Goal: Navigation & Orientation: Find specific page/section

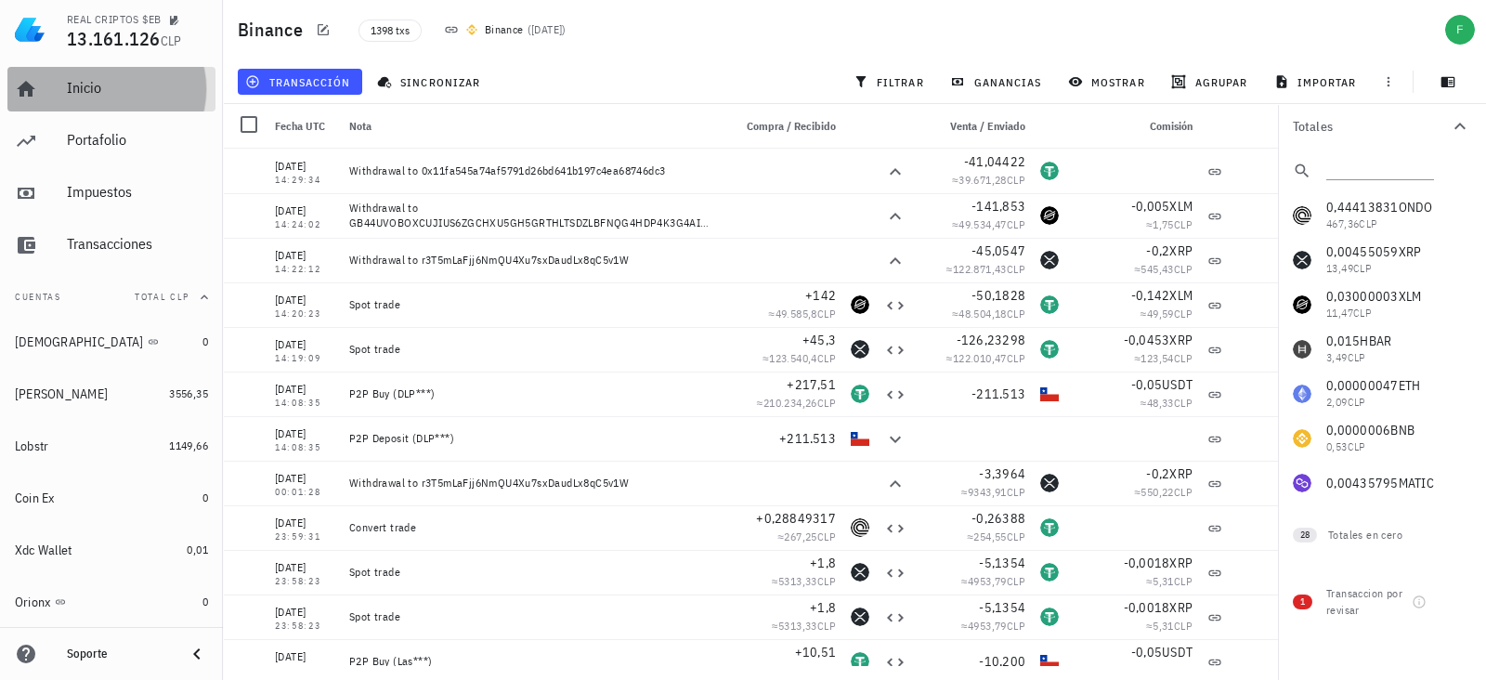
click at [89, 87] on div "Inicio" at bounding box center [137, 88] width 141 height 18
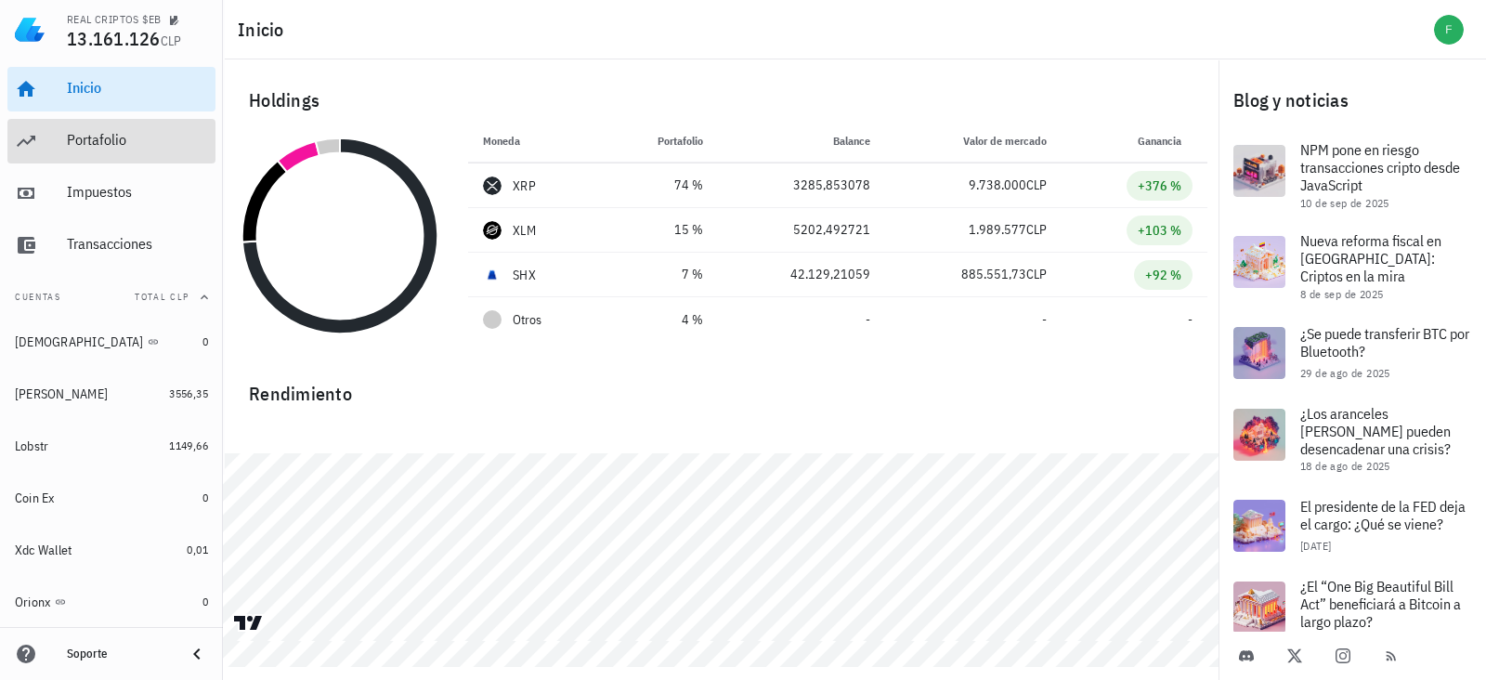
click at [106, 158] on div "Portafolio" at bounding box center [137, 141] width 141 height 42
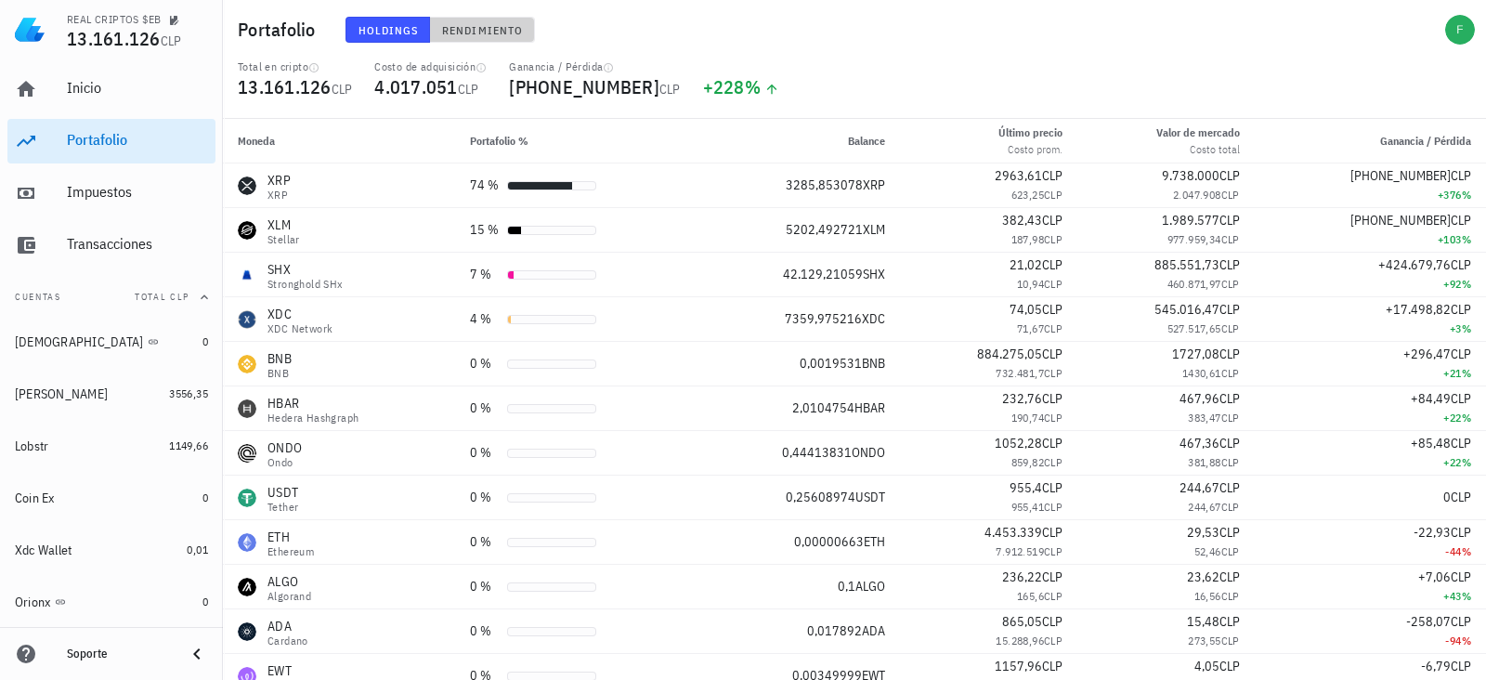
click at [483, 31] on span "Rendimiento" at bounding box center [482, 30] width 82 height 14
